Goal: Information Seeking & Learning: Learn about a topic

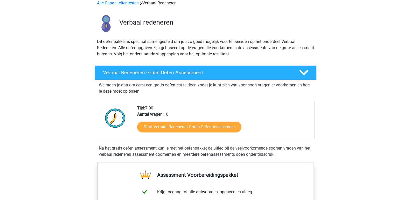
scroll to position [78, 0]
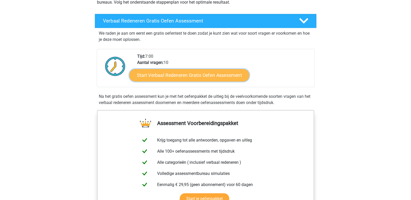
click at [177, 75] on link "Start Verbaal Redeneren Gratis Oefen Assessment" at bounding box center [189, 75] width 120 height 12
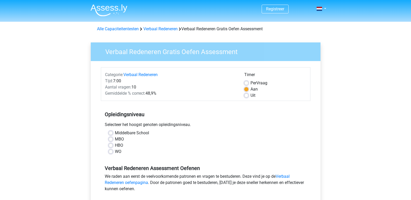
click at [115, 147] on label "HBO" at bounding box center [119, 145] width 8 height 6
click at [110, 147] on input "HBO" at bounding box center [111, 144] width 4 height 5
radio input "true"
click at [115, 152] on label "WO" at bounding box center [118, 152] width 6 height 6
click at [111, 152] on input "WO" at bounding box center [111, 151] width 4 height 5
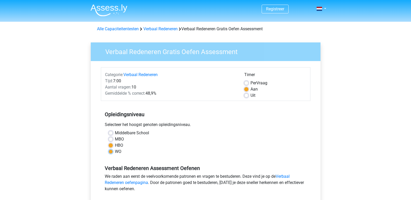
radio input "true"
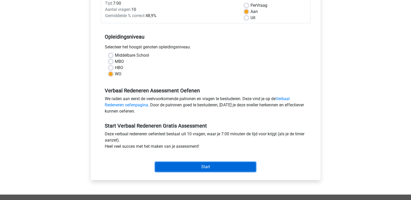
click at [197, 166] on input "Start" at bounding box center [205, 167] width 101 height 10
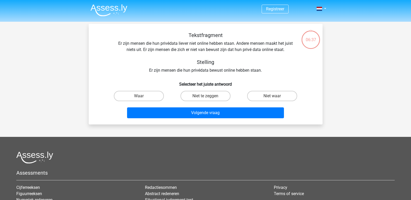
click at [142, 96] on input "Waar" at bounding box center [140, 97] width 3 height 3
radio input "true"
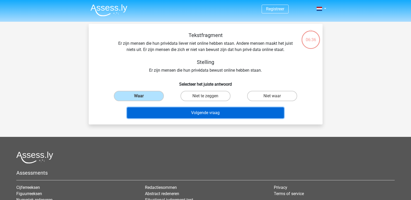
click at [204, 113] on button "Volgende vraag" at bounding box center [205, 113] width 157 height 11
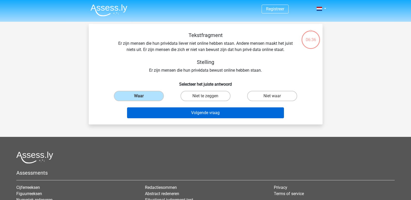
scroll to position [24, 0]
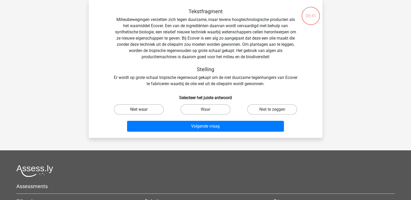
click at [150, 109] on label "Niet waar" at bounding box center [139, 109] width 50 height 10
click at [142, 110] on input "Niet waar" at bounding box center [140, 111] width 3 height 3
radio input "true"
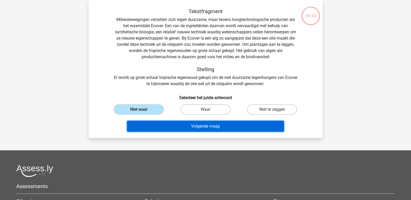
click at [211, 128] on button "Volgende vraag" at bounding box center [205, 126] width 157 height 11
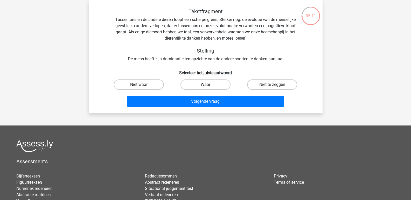
click at [206, 83] on label "Waar" at bounding box center [205, 85] width 50 height 10
click at [206, 85] on input "Waar" at bounding box center [206, 86] width 3 height 3
radio input "true"
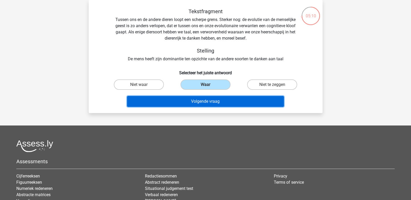
click at [206, 102] on button "Volgende vraag" at bounding box center [205, 101] width 157 height 11
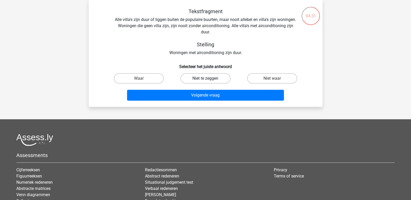
click at [201, 79] on label "Niet te zeggen" at bounding box center [205, 78] width 50 height 10
click at [205, 79] on input "Niet te zeggen" at bounding box center [206, 79] width 3 height 3
radio input "true"
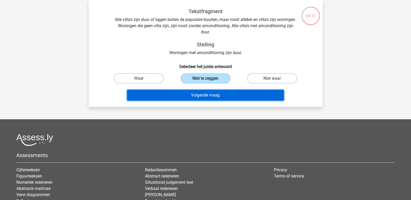
click at [210, 95] on button "Volgende vraag" at bounding box center [205, 95] width 157 height 11
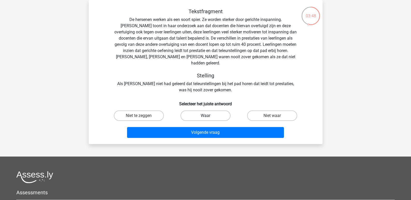
click at [207, 111] on label "Waar" at bounding box center [205, 116] width 50 height 10
click at [207, 116] on input "Waar" at bounding box center [206, 117] width 3 height 3
radio input "true"
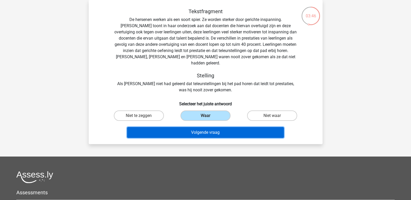
click at [207, 127] on button "Volgende vraag" at bounding box center [205, 132] width 157 height 11
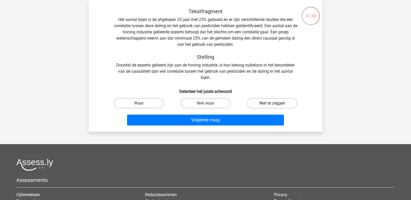
click at [267, 104] on label "Niet te zeggen" at bounding box center [272, 103] width 50 height 10
click at [272, 104] on input "Niet te zeggen" at bounding box center [273, 104] width 3 height 3
radio input "true"
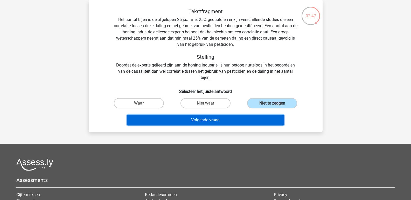
click at [221, 119] on button "Volgende vraag" at bounding box center [205, 120] width 157 height 11
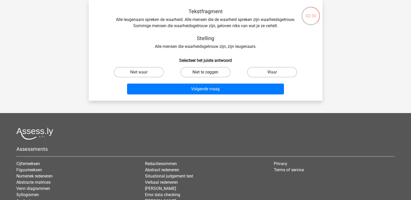
click at [213, 76] on label "Niet te zeggen" at bounding box center [205, 72] width 50 height 10
click at [209, 76] on input "Niet te zeggen" at bounding box center [206, 73] width 3 height 3
radio input "true"
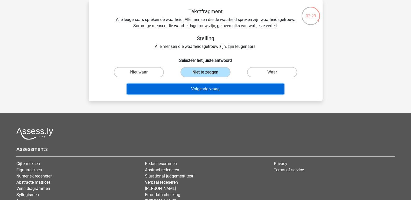
click at [218, 87] on button "Volgende vraag" at bounding box center [205, 89] width 157 height 11
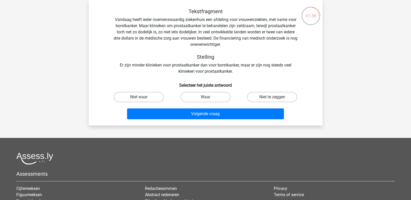
click at [273, 98] on input "Niet te zeggen" at bounding box center [273, 98] width 3 height 3
radio input "true"
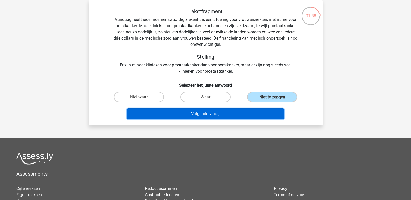
click at [205, 113] on button "Volgende vraag" at bounding box center [205, 114] width 157 height 11
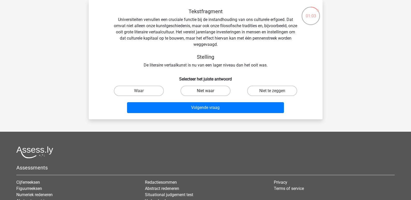
click at [207, 90] on label "Niet waar" at bounding box center [205, 91] width 50 height 10
click at [207, 91] on input "Niet waar" at bounding box center [206, 92] width 3 height 3
radio input "true"
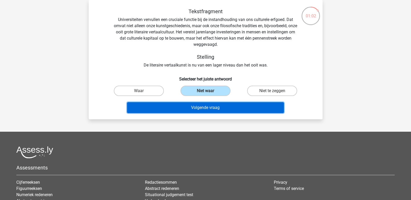
click at [205, 107] on button "Volgende vraag" at bounding box center [205, 107] width 157 height 11
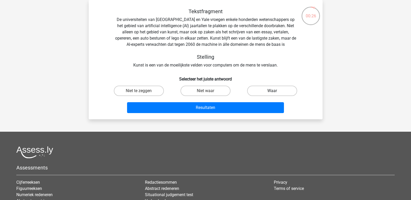
click at [272, 90] on label "Waar" at bounding box center [272, 91] width 50 height 10
click at [272, 91] on input "Waar" at bounding box center [273, 92] width 3 height 3
radio input "true"
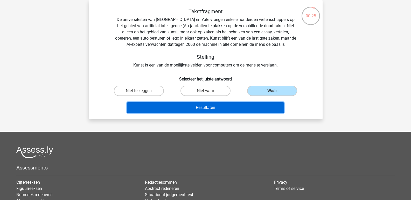
click at [209, 109] on button "Resultaten" at bounding box center [205, 107] width 157 height 11
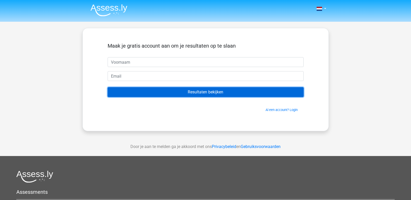
click at [218, 93] on input "Resultaten bekijken" at bounding box center [206, 92] width 196 height 10
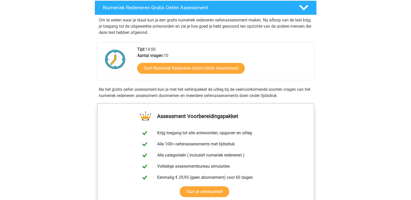
scroll to position [78, 0]
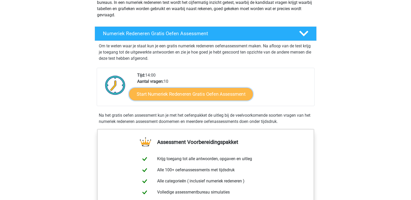
click at [195, 96] on link "Start Numeriek Redeneren Gratis Oefen Assessment" at bounding box center [191, 94] width 124 height 12
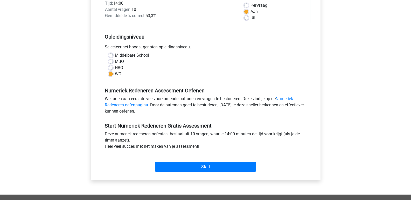
scroll to position [130, 0]
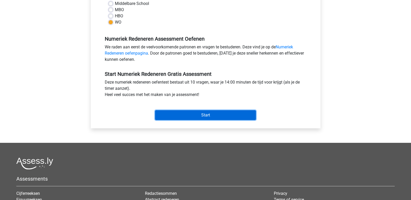
click at [196, 115] on input "Start" at bounding box center [205, 115] width 101 height 10
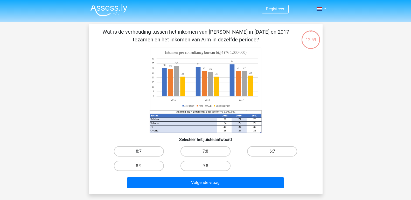
click at [143, 151] on label "8:7" at bounding box center [139, 151] width 50 height 10
click at [142, 152] on input "8:7" at bounding box center [140, 153] width 3 height 3
radio input "true"
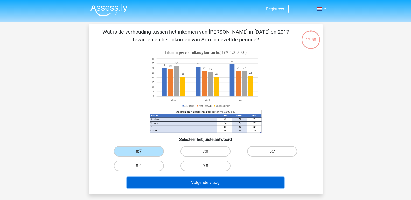
click at [187, 184] on button "Volgende vraag" at bounding box center [205, 182] width 157 height 11
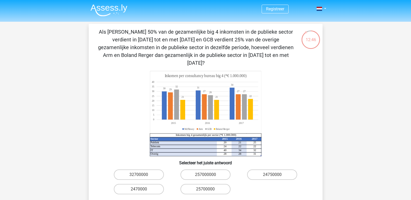
scroll to position [52, 0]
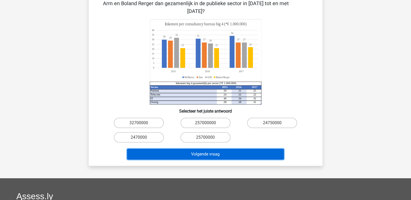
click at [219, 149] on button "Volgende vraag" at bounding box center [205, 154] width 157 height 11
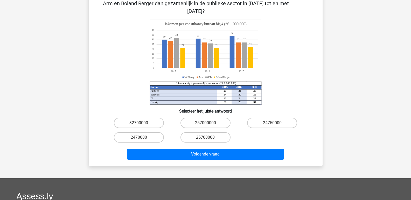
scroll to position [0, 0]
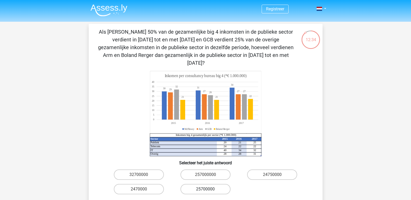
click at [203, 184] on label "25700000" at bounding box center [205, 189] width 50 height 10
click at [205, 189] on input "25700000" at bounding box center [206, 190] width 3 height 3
radio input "true"
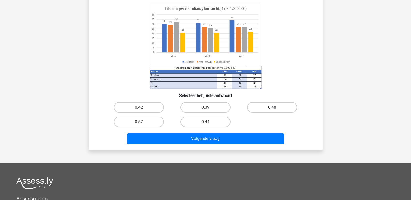
scroll to position [78, 0]
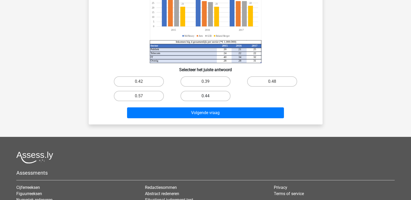
click at [206, 96] on label "0.44" at bounding box center [205, 96] width 50 height 10
click at [206, 96] on input "0.44" at bounding box center [206, 97] width 3 height 3
radio input "true"
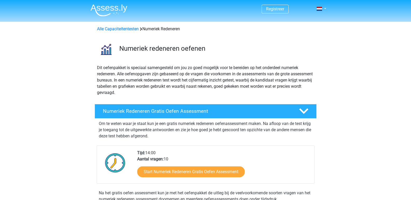
scroll to position [52, 0]
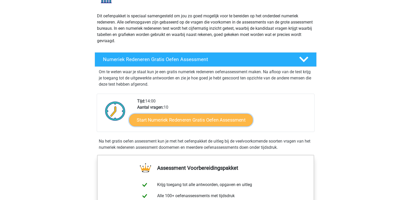
click at [191, 122] on link "Start Numeriek Redeneren Gratis Oefen Assessment" at bounding box center [191, 120] width 124 height 12
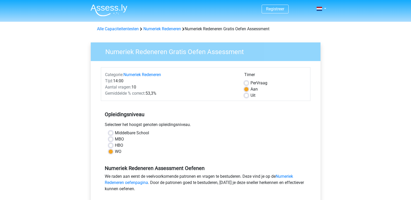
click at [115, 146] on label "HBO" at bounding box center [119, 145] width 8 height 6
click at [110, 146] on input "HBO" at bounding box center [111, 144] width 4 height 5
radio input "true"
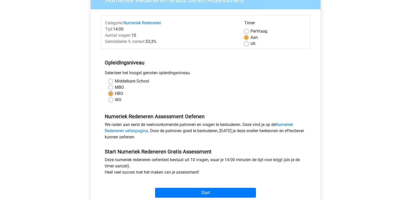
scroll to position [78, 0]
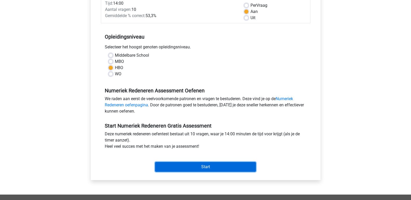
click at [196, 165] on input "Start" at bounding box center [205, 167] width 101 height 10
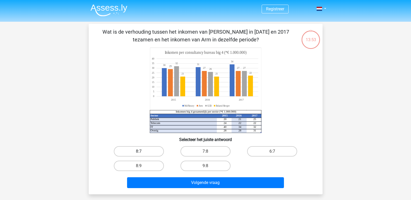
drag, startPoint x: 134, startPoint y: 151, endPoint x: 179, endPoint y: 189, distance: 59.0
click at [135, 151] on label "8:7" at bounding box center [139, 151] width 50 height 10
click at [139, 152] on input "8:7" at bounding box center [140, 153] width 3 height 3
radio input "true"
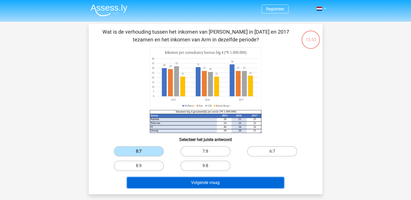
click at [203, 184] on button "Volgende vraag" at bounding box center [205, 182] width 157 height 11
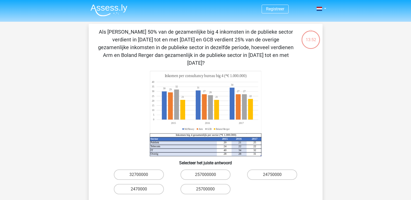
scroll to position [24, 0]
